Goal: Transaction & Acquisition: Purchase product/service

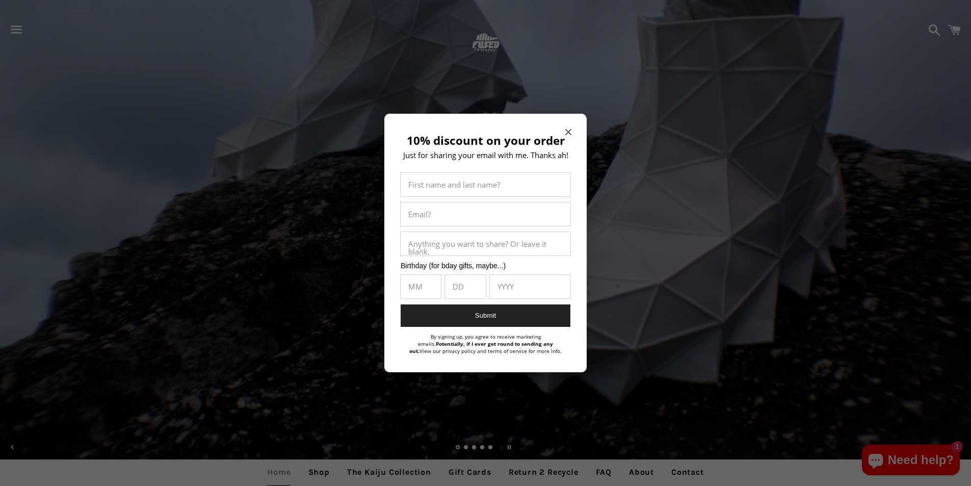
click at [571, 136] on span "Close modal" at bounding box center [568, 132] width 6 height 10
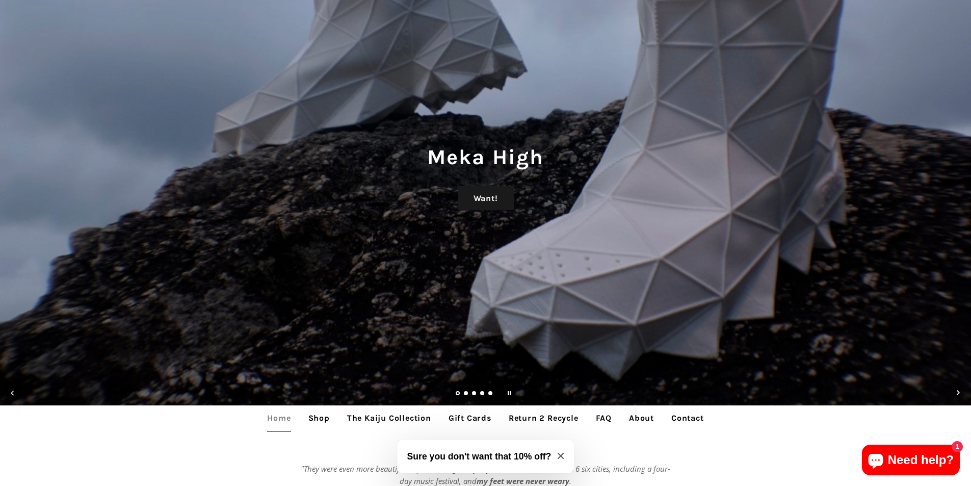
scroll to position [306, 0]
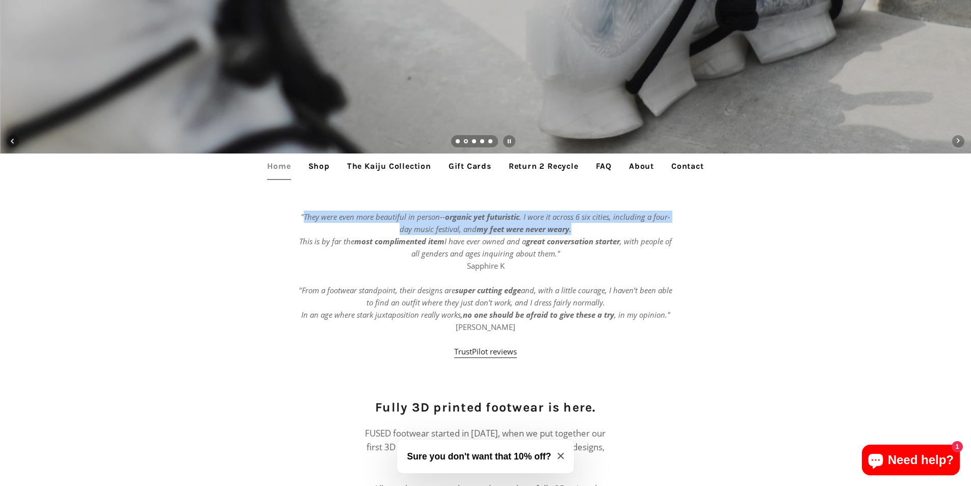
drag, startPoint x: 303, startPoint y: 215, endPoint x: 583, endPoint y: 223, distance: 279.9
click at [583, 223] on p ""They were even more beautiful in person-- organic yet futuristic . I wore it a…" at bounding box center [485, 283] width 377 height 147
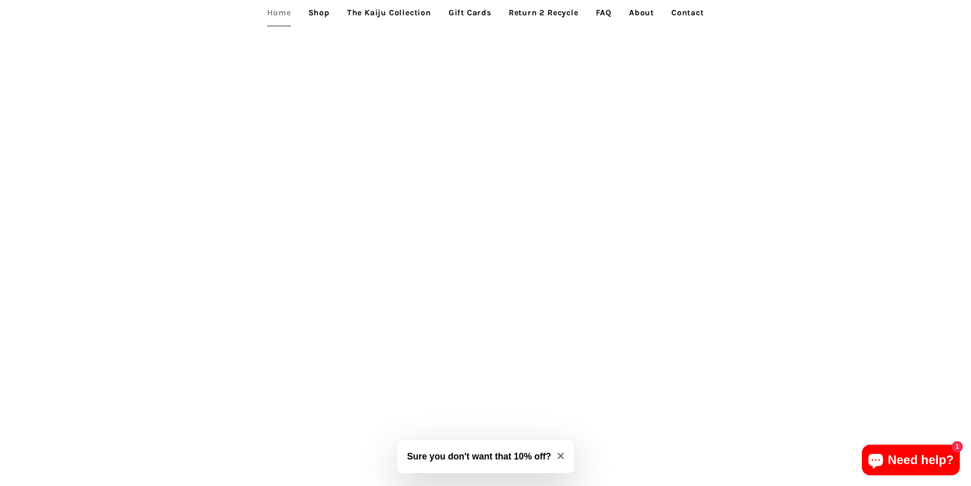
scroll to position [1987, 0]
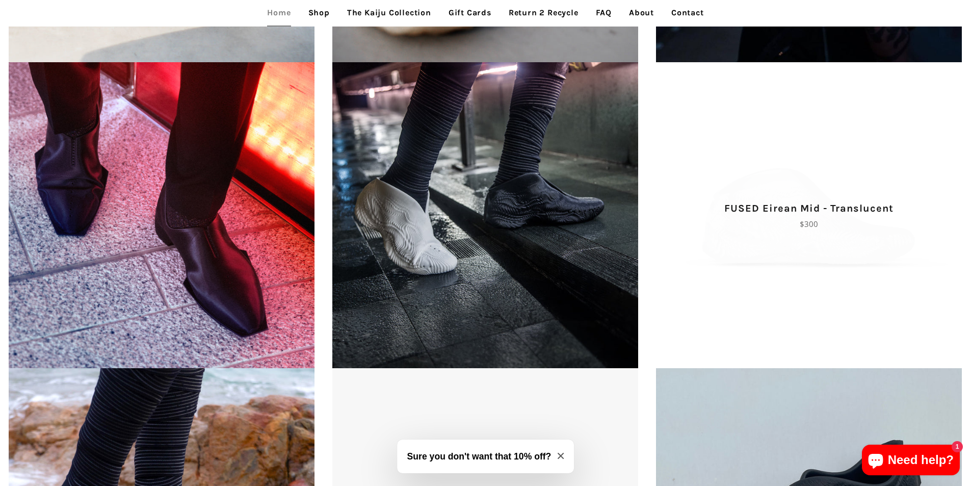
click at [676, 307] on span "FUSED Eirean Mid - Translucent Regular price $300" at bounding box center [809, 215] width 324 height 306
